Goal: Information Seeking & Learning: Learn about a topic

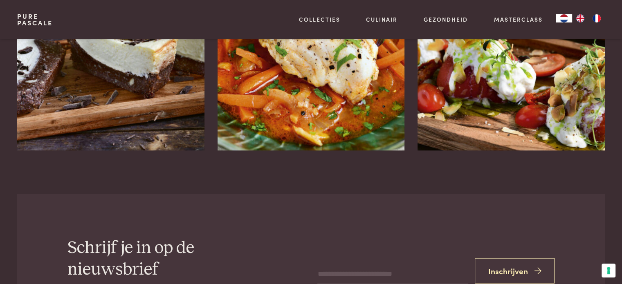
scroll to position [1684, 0]
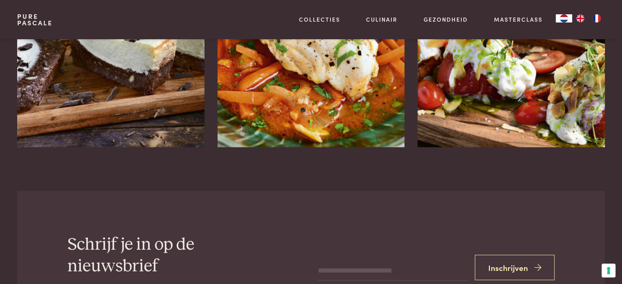
click at [25, 13] on link "Pure Pascale" at bounding box center [35, 19] width 36 height 13
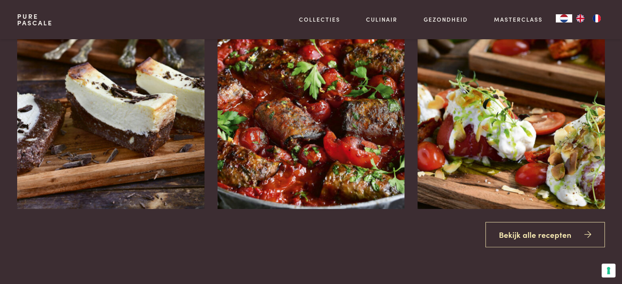
scroll to position [959, 0]
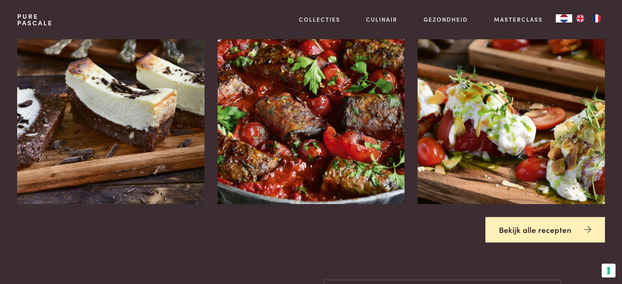
click at [552, 227] on link "Bekijk alle recepten" at bounding box center [544, 230] width 119 height 26
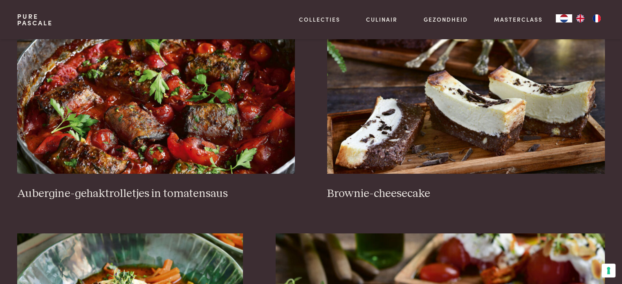
scroll to position [381, 0]
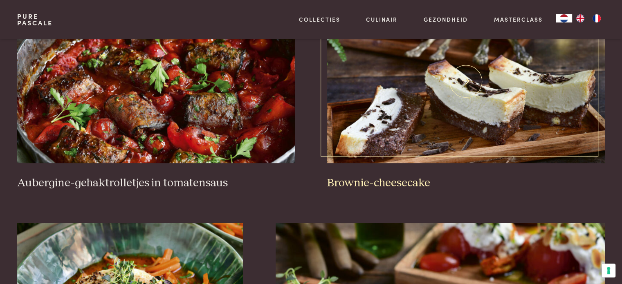
click at [492, 94] on img at bounding box center [465, 82] width 277 height 164
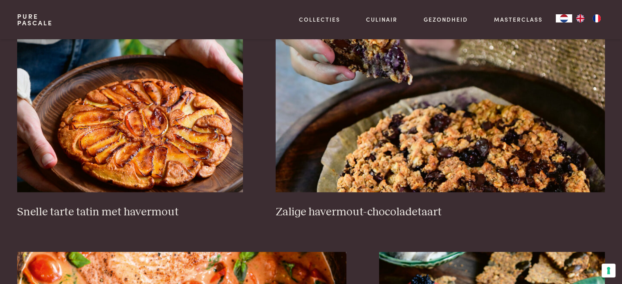
scroll to position [1264, 0]
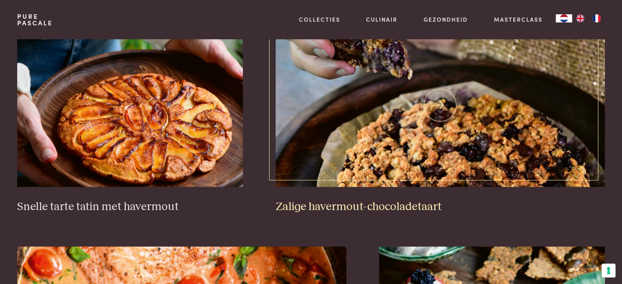
click at [401, 157] on img at bounding box center [440, 105] width 329 height 164
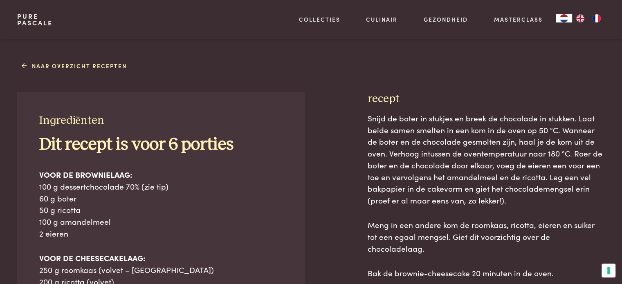
scroll to position [360, 0]
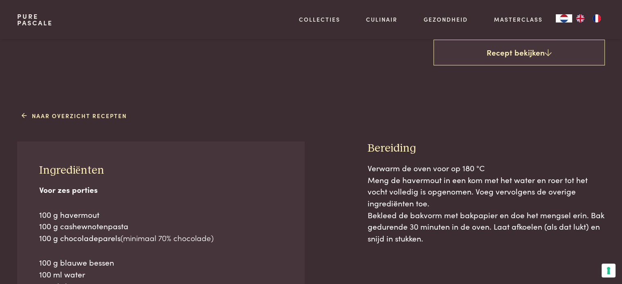
scroll to position [332, 0]
